Goal: Navigation & Orientation: Find specific page/section

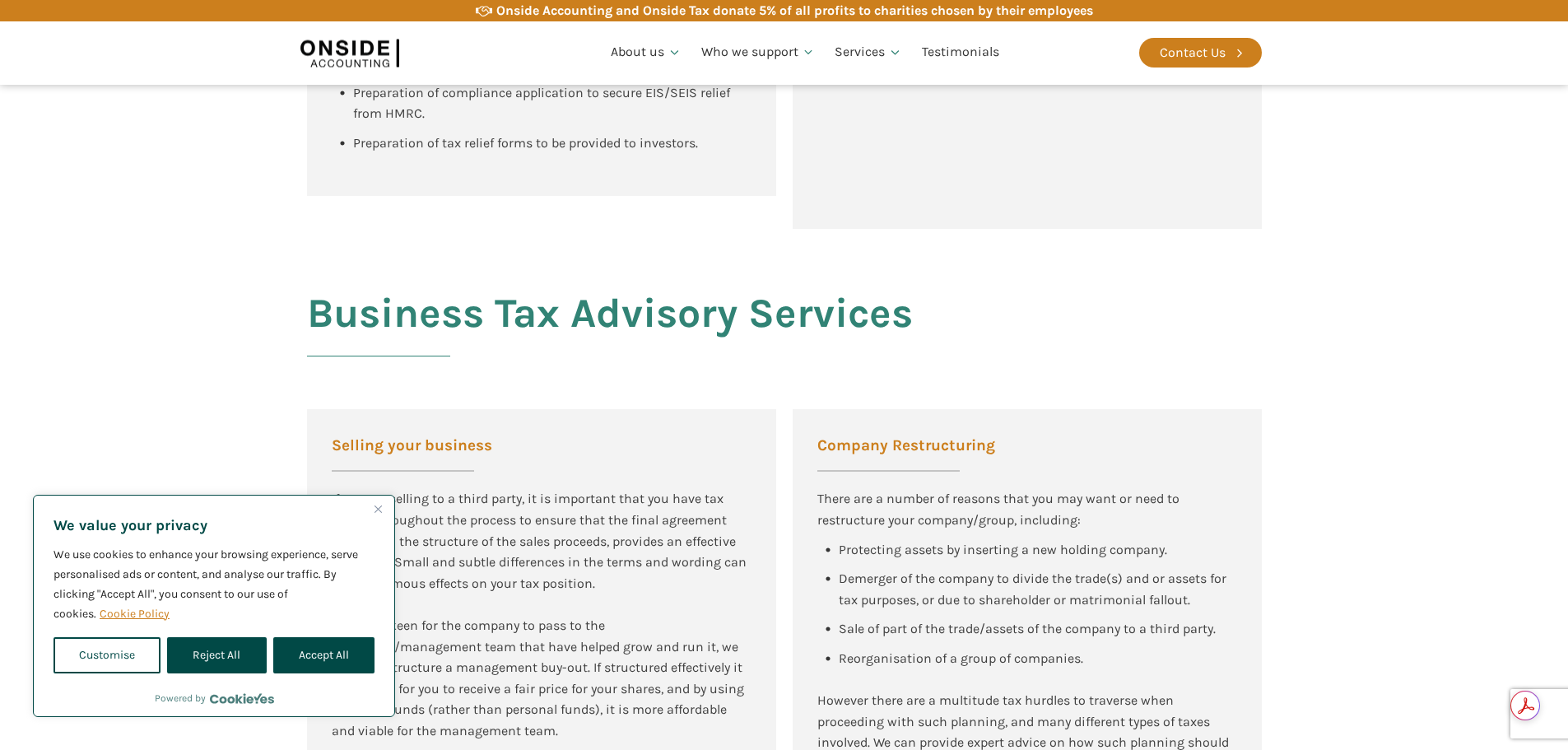
scroll to position [2057, 0]
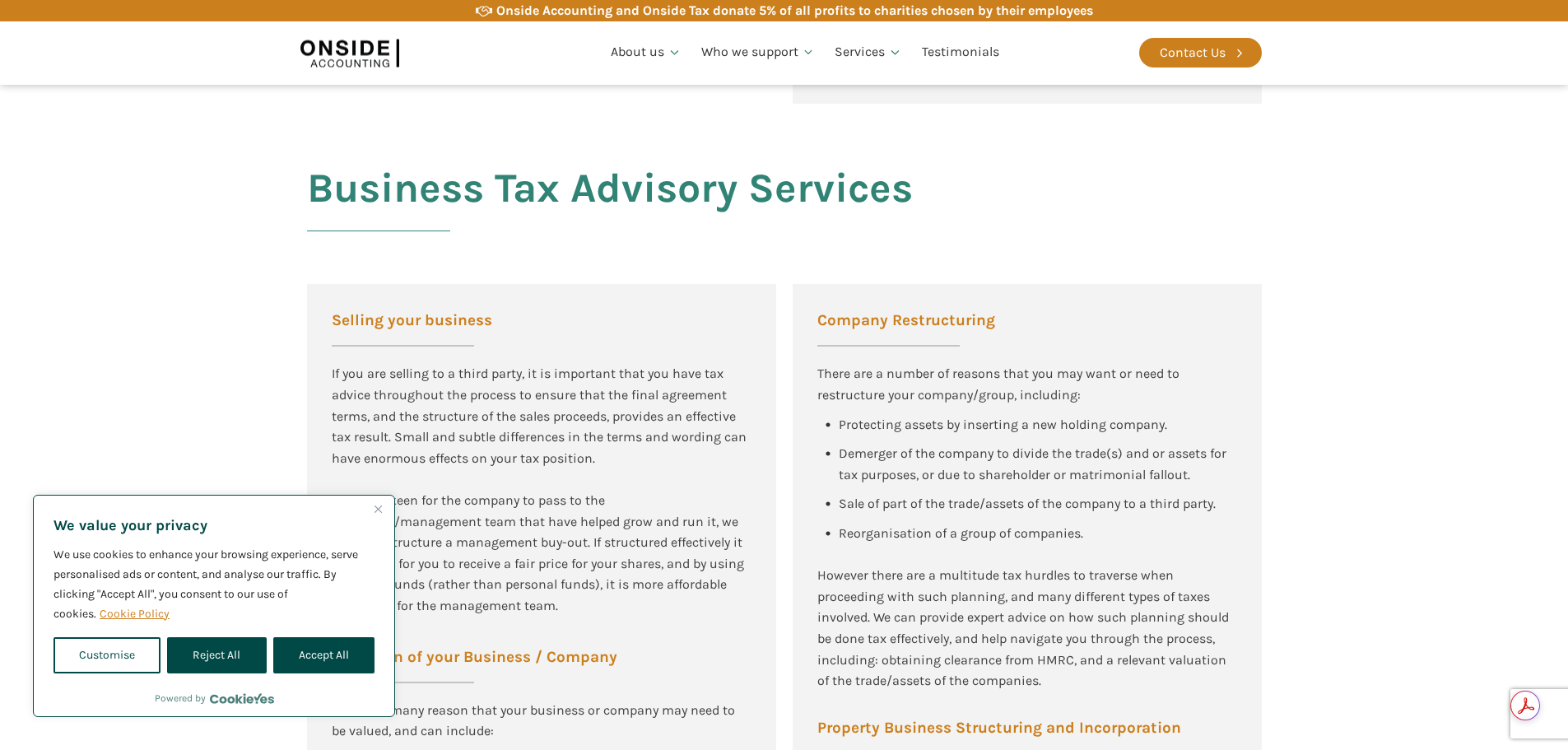
click at [314, 662] on button "Accept All" at bounding box center [323, 655] width 101 height 36
checkbox input "true"
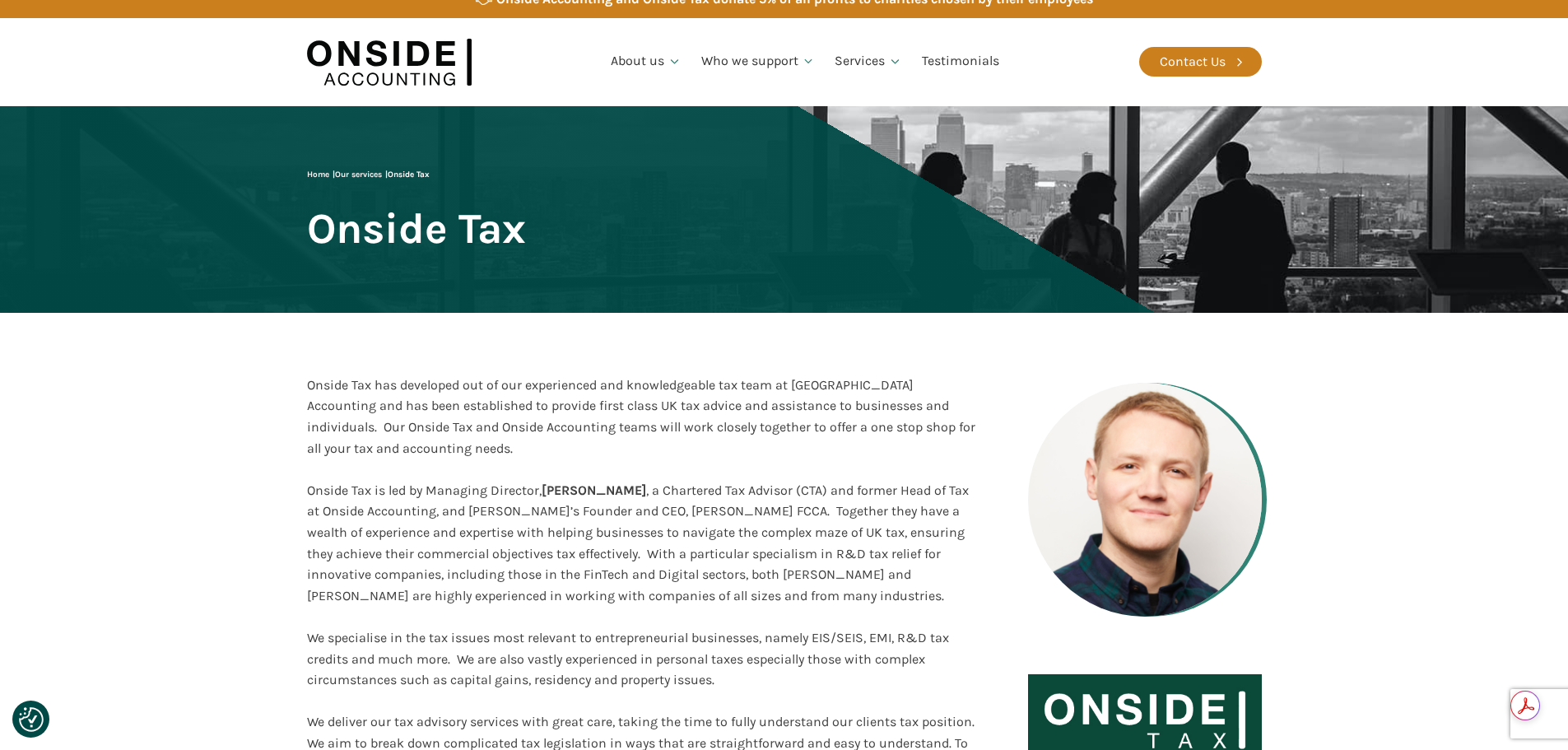
scroll to position [0, 0]
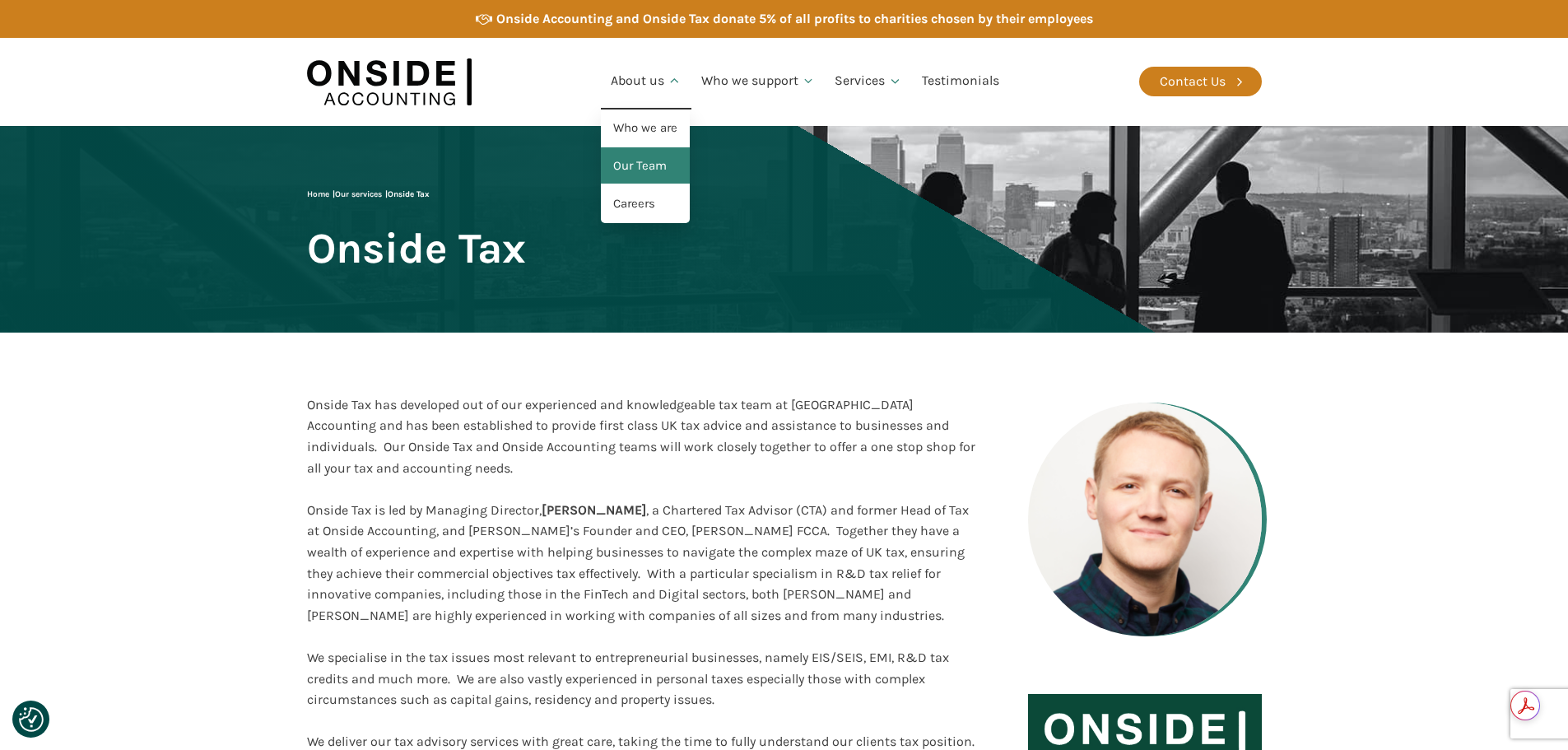
click at [658, 165] on link "Our Team" at bounding box center [645, 165] width 89 height 38
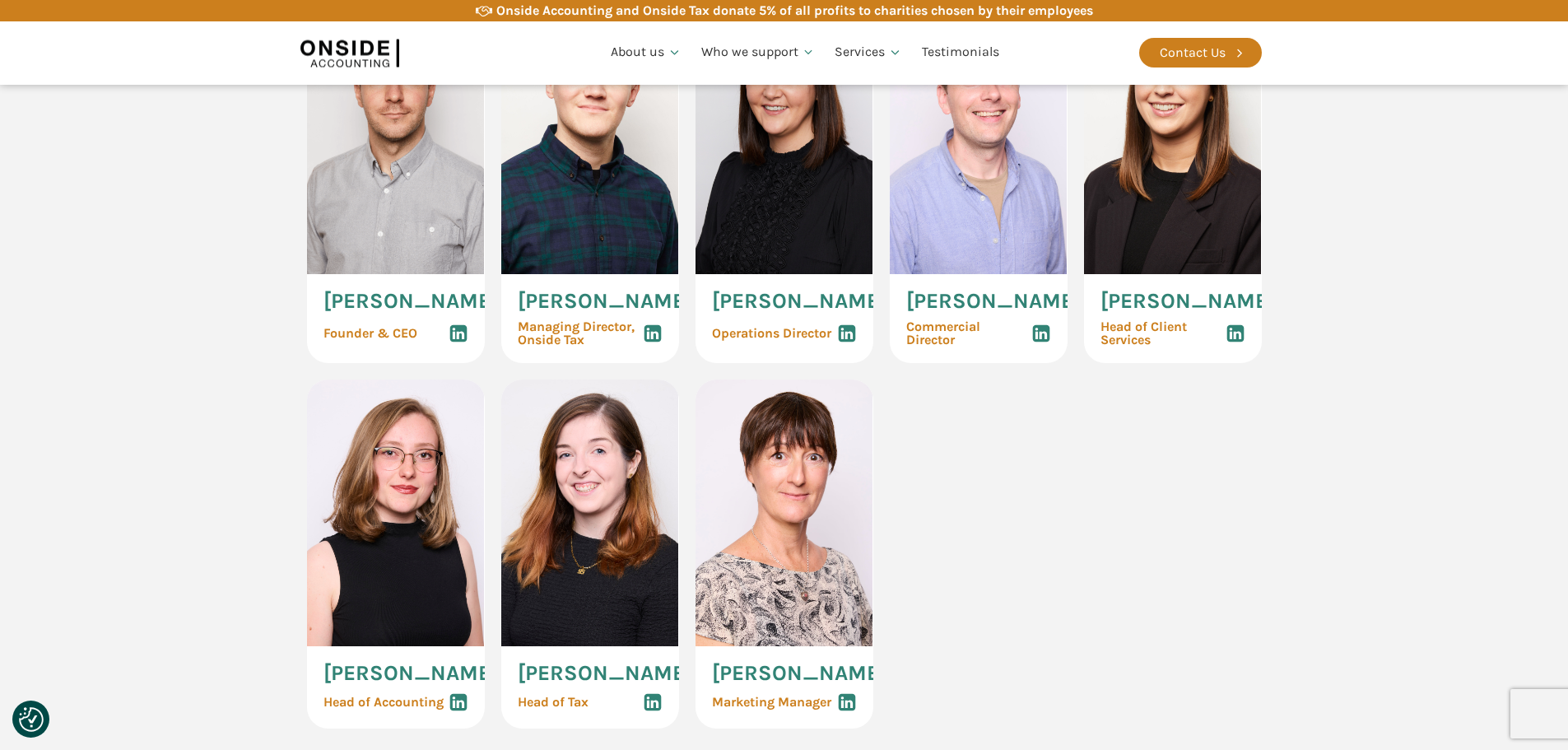
scroll to position [740, 0]
